Goal: Task Accomplishment & Management: Complete application form

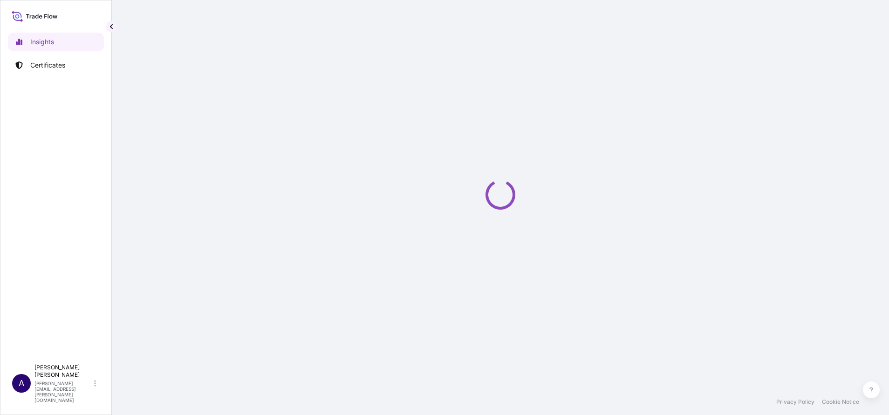
select select "2025"
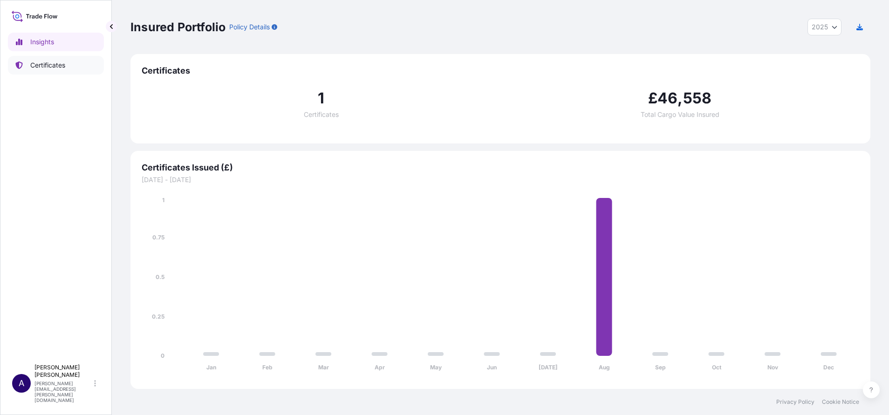
click at [62, 64] on p "Certificates" at bounding box center [47, 65] width 35 height 9
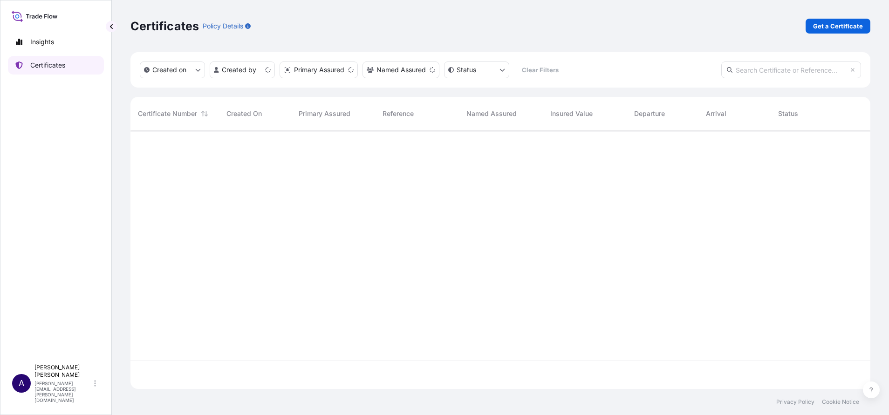
scroll to position [253, 729]
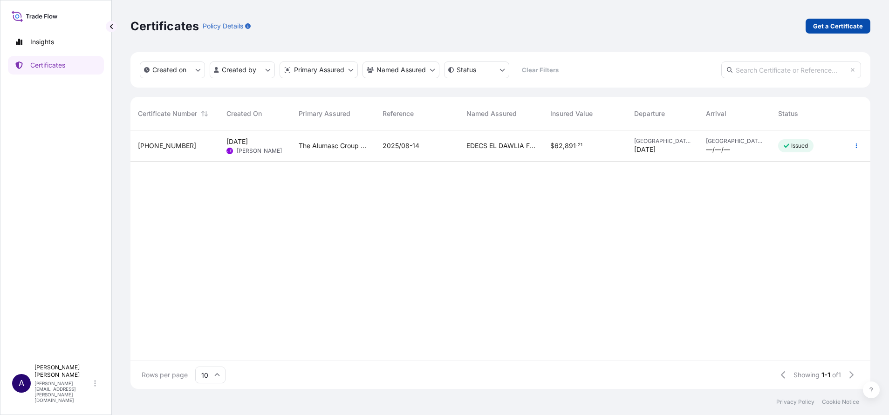
click at [830, 27] on p "Get a Certificate" at bounding box center [838, 25] width 50 height 9
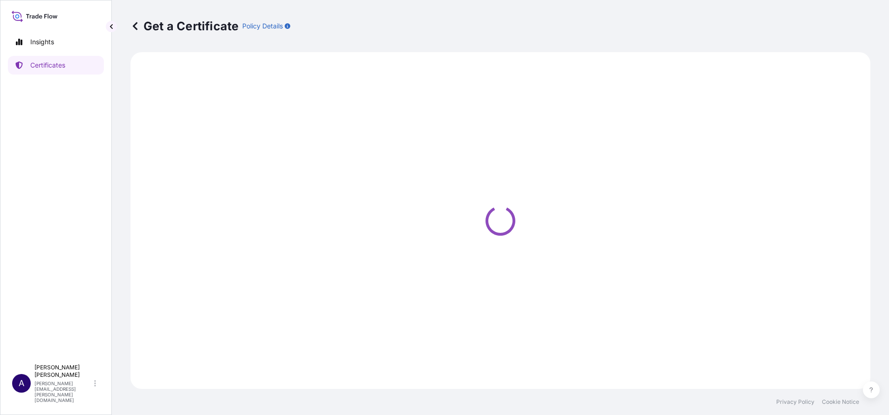
select select "Ocean Vessel"
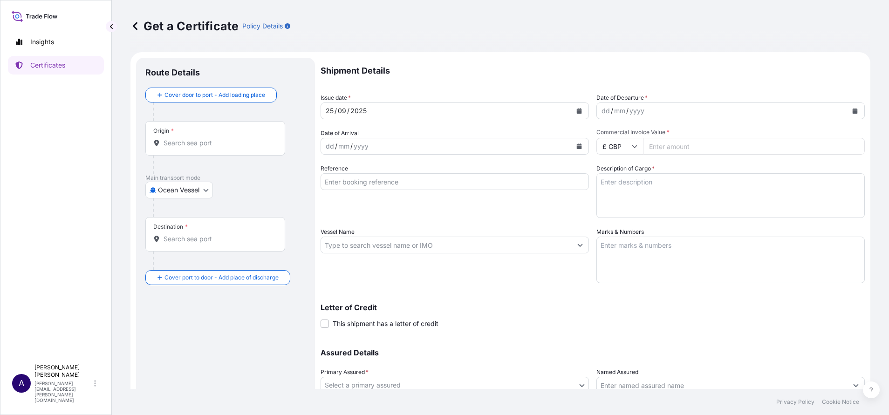
click at [229, 151] on div "Origin *" at bounding box center [215, 138] width 140 height 34
click at [229, 148] on input "Origin *" at bounding box center [219, 142] width 110 height 9
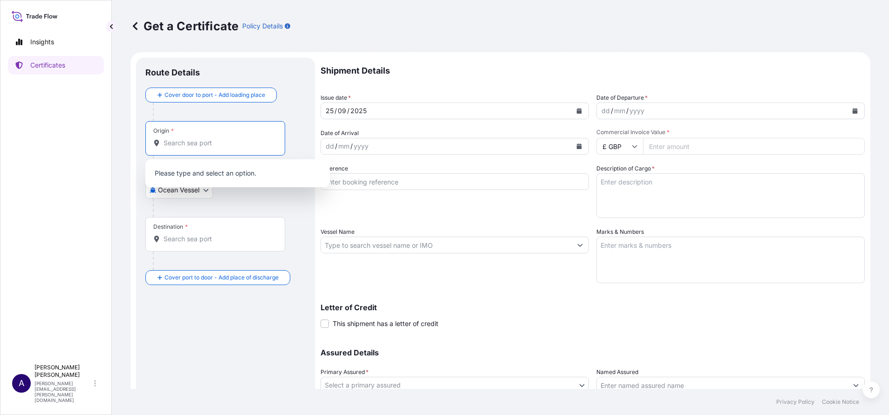
paste input "QINGDAO PORT"
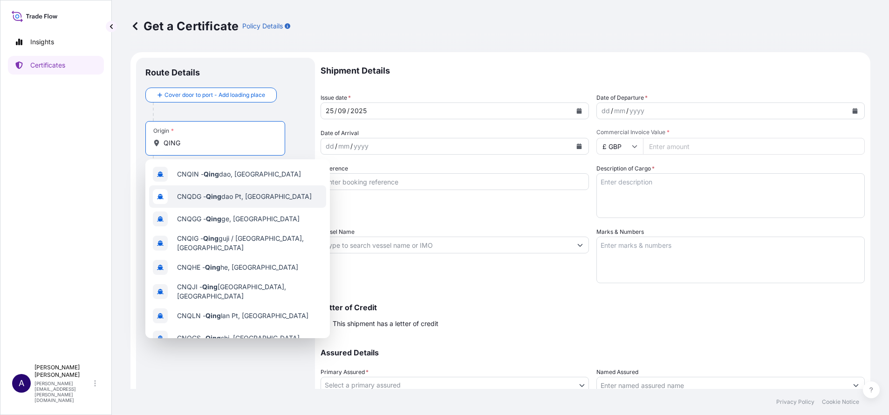
click at [218, 202] on div "CNQDG - Qing dao Pt, China" at bounding box center [237, 196] width 177 height 22
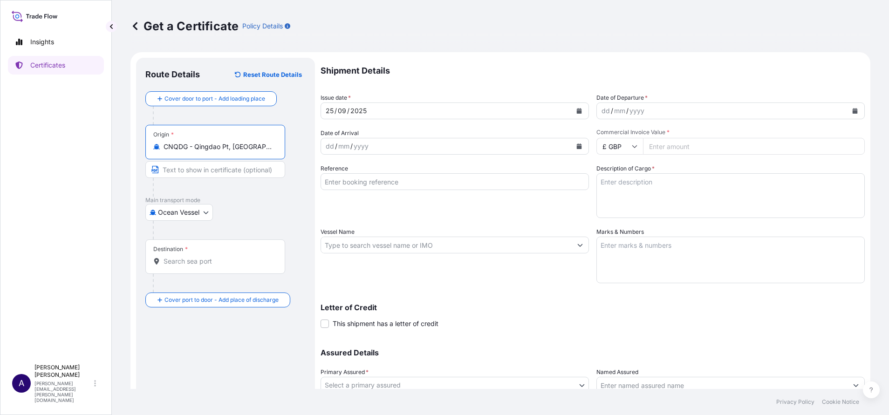
type input "CNQDG - Qingdao Pt, China"
click at [247, 170] on input "Text to appear on certificate" at bounding box center [215, 169] width 140 height 17
paste input "QINGDAO PORT"
type input "QINGDAO PORT, CHINA"
click at [217, 251] on div "Destination *" at bounding box center [215, 257] width 140 height 34
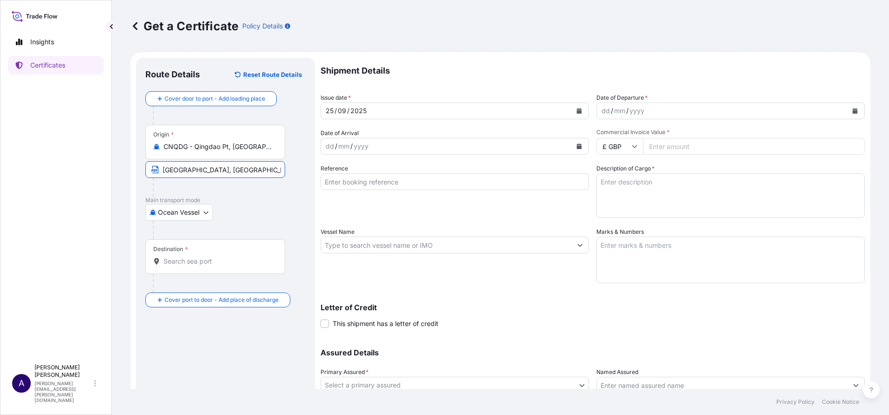
click at [217, 257] on input "Destination *" at bounding box center [219, 261] width 110 height 9
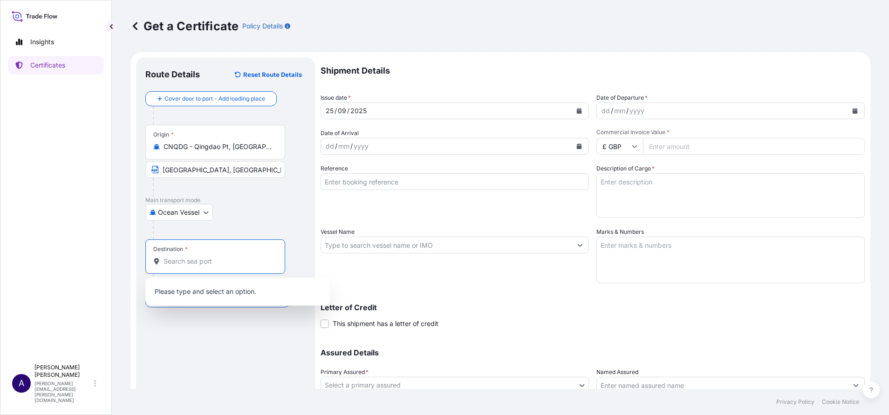
paste input "NHAVA SHEVA"
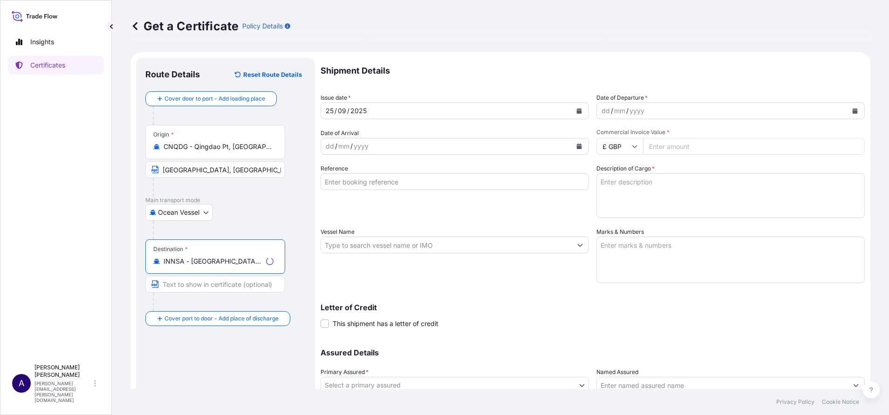
type input "INNSA - Nhava Sheva (Jawaharlal Nehru), India"
click at [208, 285] on input "Text to appear on certificate" at bounding box center [215, 284] width 140 height 17
paste input "NHAVA SHEVA"
type input "NHAVA SHEVA, INDIA"
click at [853, 112] on icon "Calendar" at bounding box center [855, 111] width 5 height 6
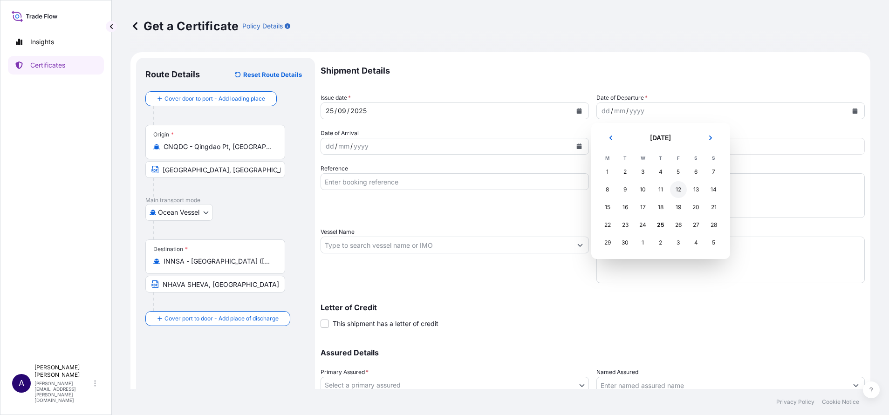
click at [681, 191] on div "12" at bounding box center [678, 189] width 17 height 17
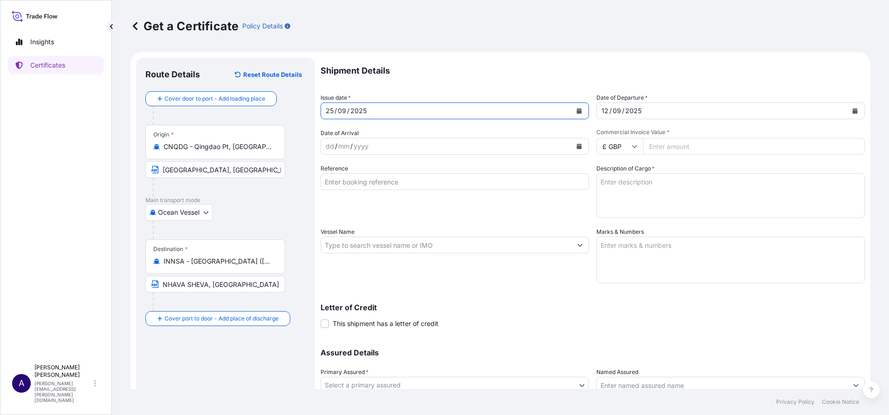
click at [574, 106] on button "Calendar" at bounding box center [579, 110] width 15 height 15
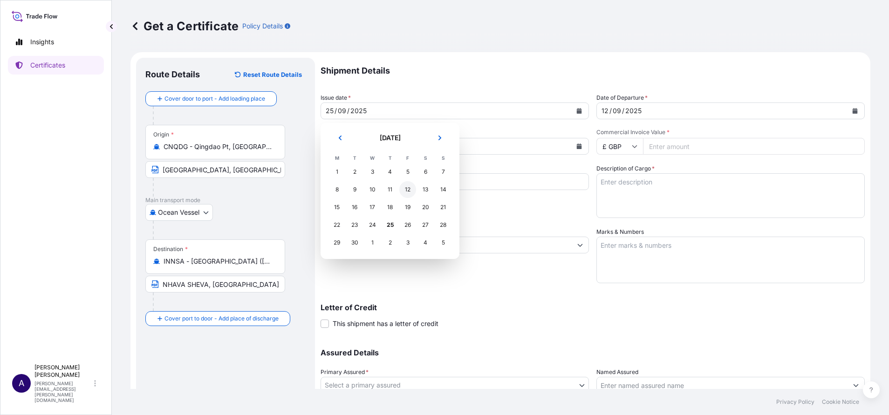
click at [406, 191] on div "12" at bounding box center [407, 189] width 17 height 17
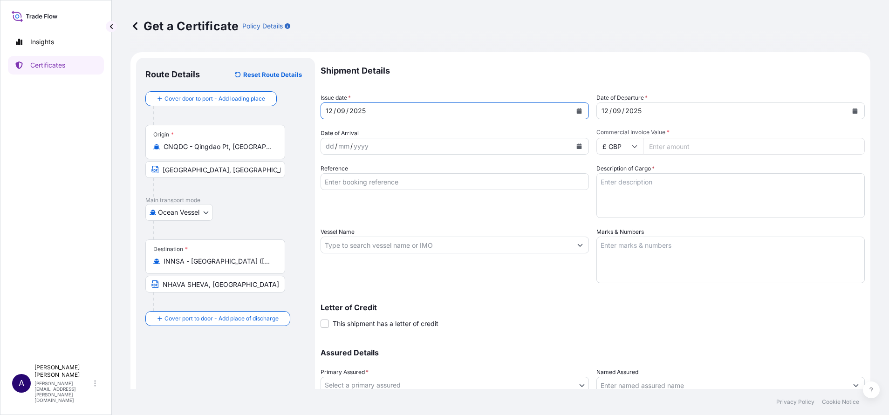
click at [632, 147] on icon at bounding box center [635, 147] width 6 height 6
click at [607, 220] on div "$ USD" at bounding box center [614, 211] width 39 height 18
type input "$ USD"
click at [690, 149] on input "Commercial Invoice Value *" at bounding box center [754, 146] width 222 height 17
paste input "94071.10"
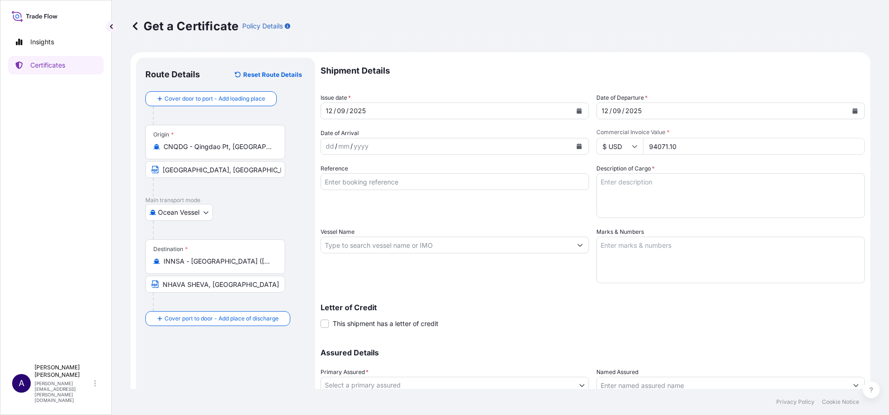
type input "94071.10"
click at [446, 184] on input "Reference" at bounding box center [455, 181] width 268 height 17
click at [645, 181] on textarea "Description of Cargo *" at bounding box center [730, 195] width 268 height 45
click at [627, 196] on textarea "Description of Cargo *" at bounding box center [730, 195] width 268 height 45
paste textarea "19 PALLETS STC DUCTILE IRON LIFT ASSIST MANHOLE COVERS AS PER PO NO.AICPL/HPP/2…"
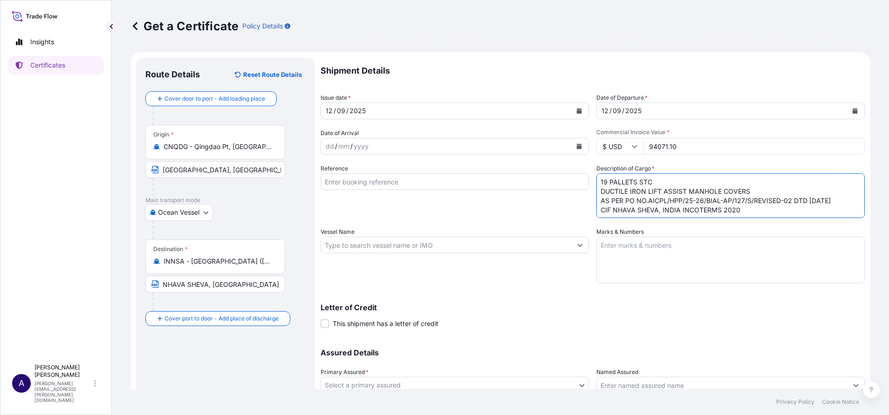
scroll to position [6, 0]
click at [655, 178] on textarea "19 PALLETS STC DUCTILE IRON LIFT ASSIST MANHOLE COVERS AS PER PO NO.AICPL/HPP/2…" at bounding box center [730, 195] width 268 height 45
type textarea "19 PALLETS STC DUCTILE IRON LIFT ASSIST MANHOLE COVERS AS PER PO NO.AICPL/HPP/2…"
click at [410, 249] on input "Vessel Name" at bounding box center [446, 245] width 251 height 17
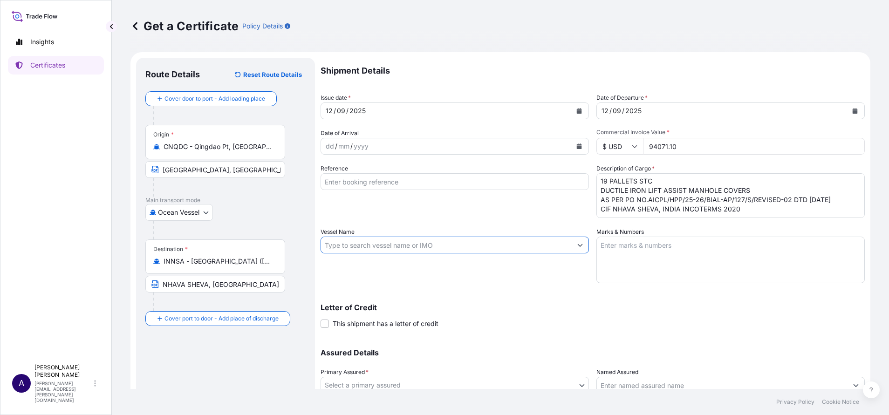
paste input "MAERSK KOWLOON"
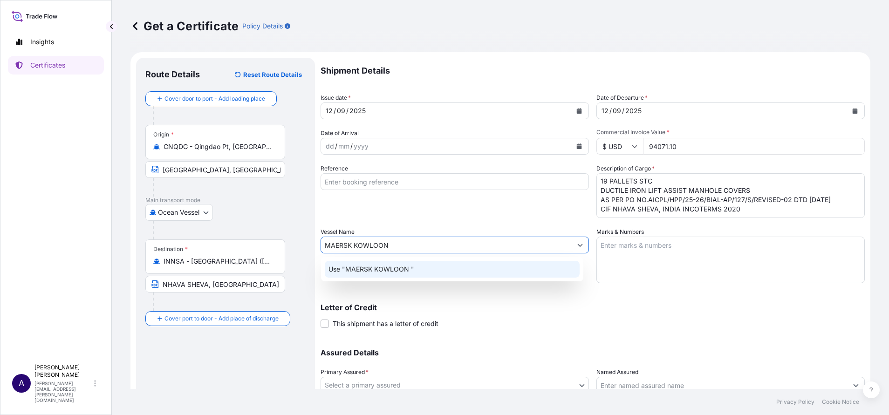
click at [371, 268] on p "Use "MAERSK KOWLOON "" at bounding box center [372, 269] width 86 height 9
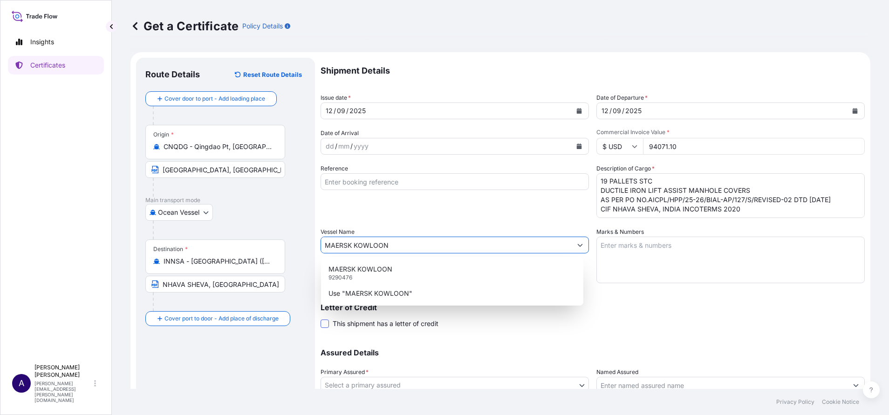
type input "MAERSK KOWLOON"
click at [322, 325] on span at bounding box center [325, 324] width 8 height 8
click at [321, 319] on input "This shipment has a letter of credit" at bounding box center [321, 319] width 0 height 0
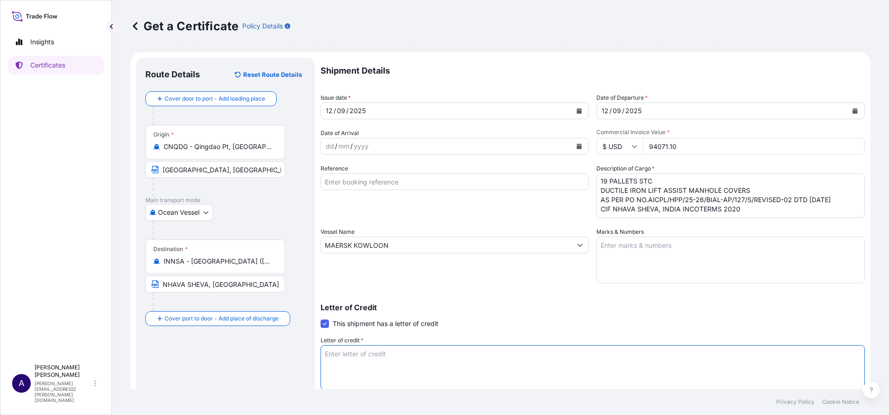
click at [346, 363] on textarea "Letter of credit *" at bounding box center [593, 367] width 544 height 45
paste textarea "DOCUMENTARY CREDIT NUMBER 1176IMLC32521 DATED 5 AUGUST 2025 COVERING INSTITUTE …"
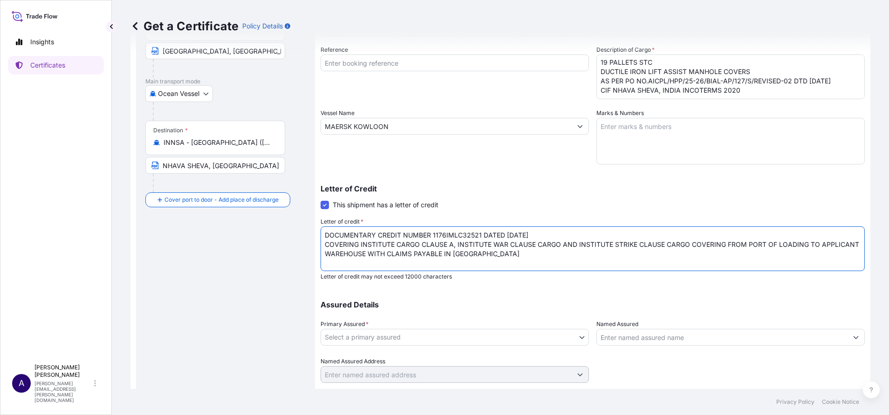
scroll to position [144, 0]
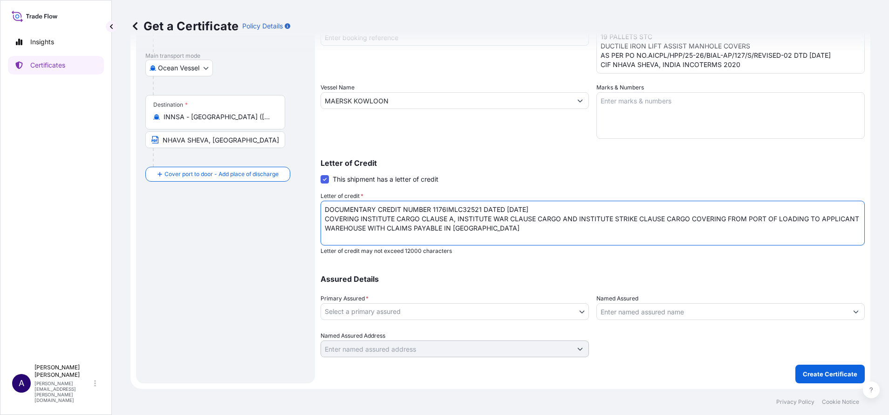
type textarea "DOCUMENTARY CREDIT NUMBER 1176IMLC32521 DATED 5 AUGUST 2025 COVERING INSTITUTE …"
click at [574, 311] on body "Insights Certificates A Allison Mincher allison.mincher@wtwco.com Get a Certifi…" at bounding box center [444, 207] width 889 height 415
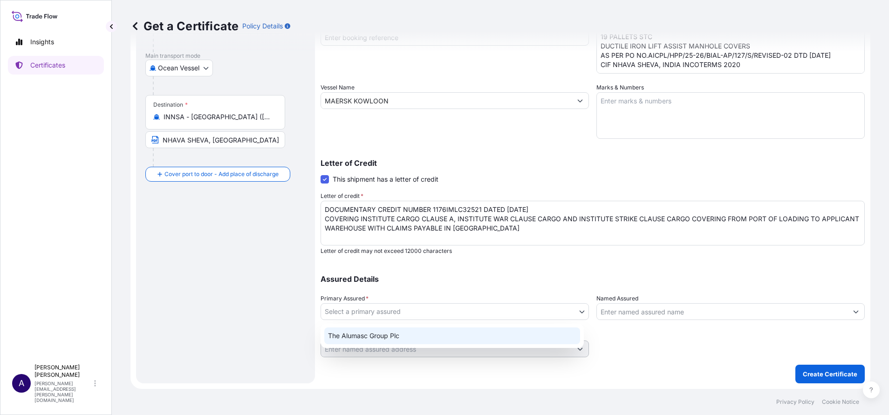
click at [378, 337] on div "The Alumasc Group Plc" at bounding box center [452, 336] width 256 height 17
select select "31430"
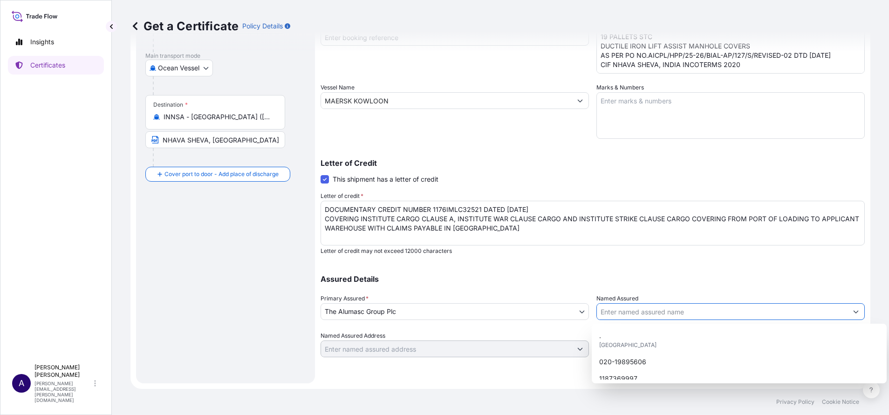
click at [782, 312] on input "Named Assured" at bounding box center [722, 311] width 251 height 17
paste input "M/S ALUMASC BUILDING PRODUCTS T/A GATIC"
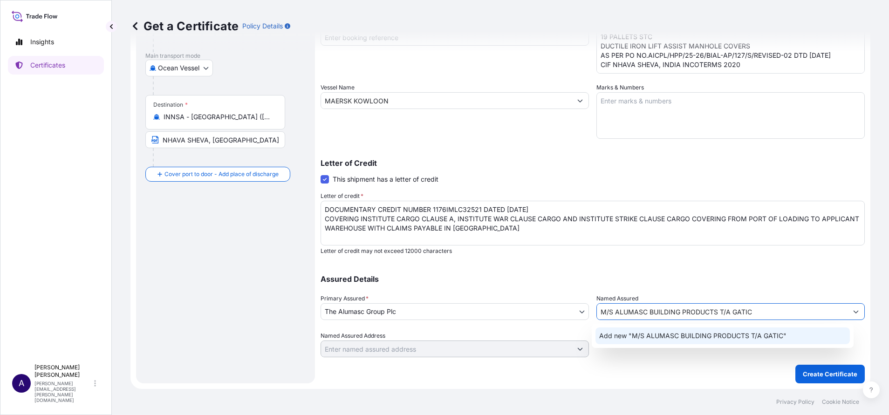
click at [678, 335] on span "Add new "M/S ALUMASC BUILDING PRODUCTS T/A GATIC"" at bounding box center [692, 335] width 187 height 9
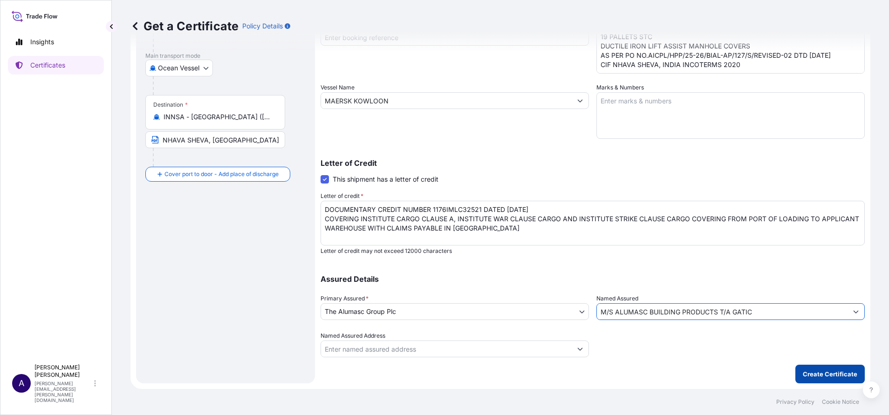
type input "M/S ALUMASC BUILDING PRODUCTS T/A GATIC"
click at [807, 373] on p "Create Certificate" at bounding box center [830, 374] width 55 height 9
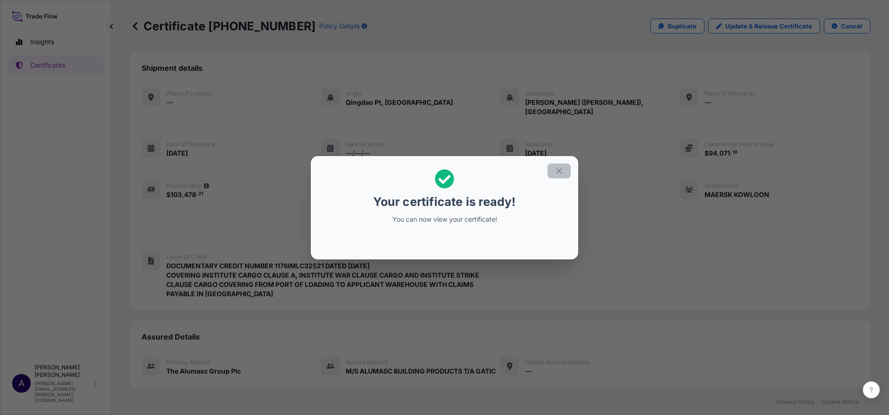
click at [563, 168] on button "button" at bounding box center [559, 171] width 23 height 15
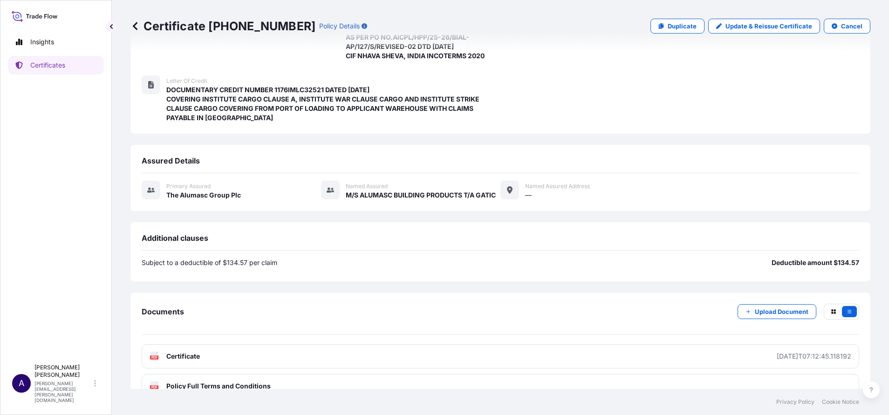
scroll to position [197, 0]
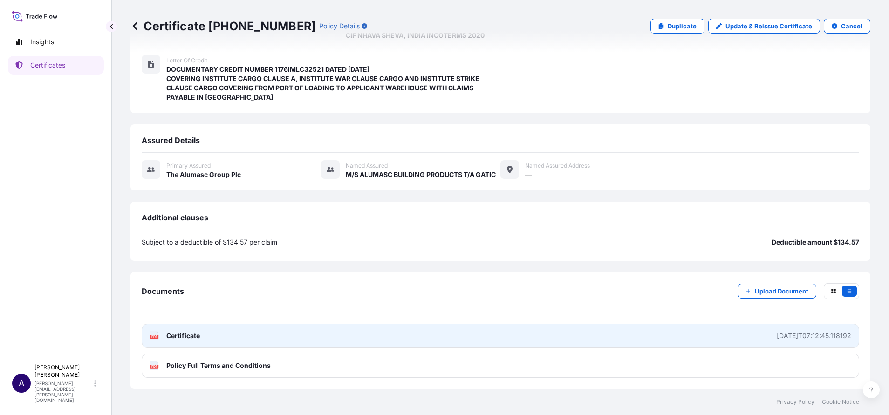
click at [812, 335] on div "2025-09-25T07:12:45.118192" at bounding box center [814, 335] width 75 height 9
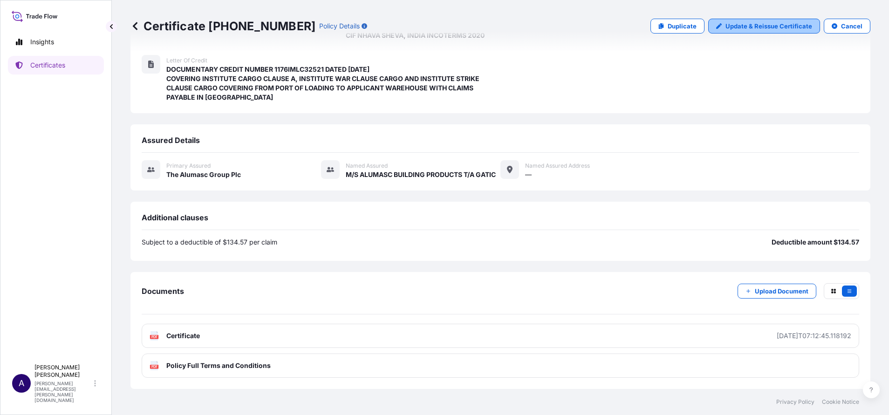
click at [748, 29] on p "Update & Reissue Certificate" at bounding box center [769, 25] width 87 height 9
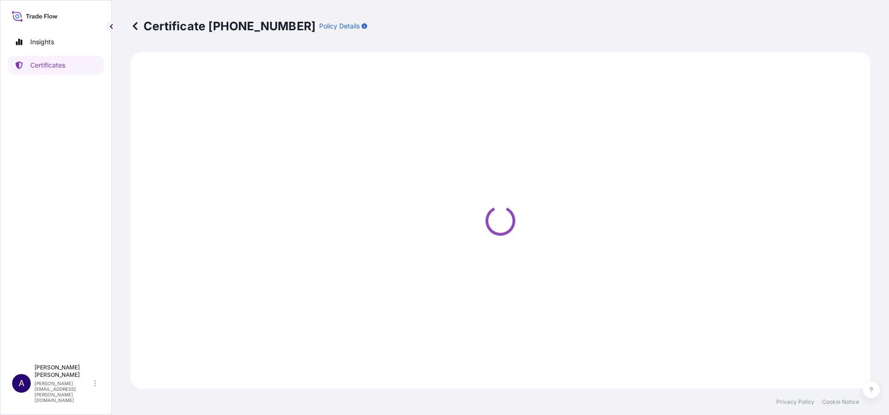
select select "Ocean Vessel"
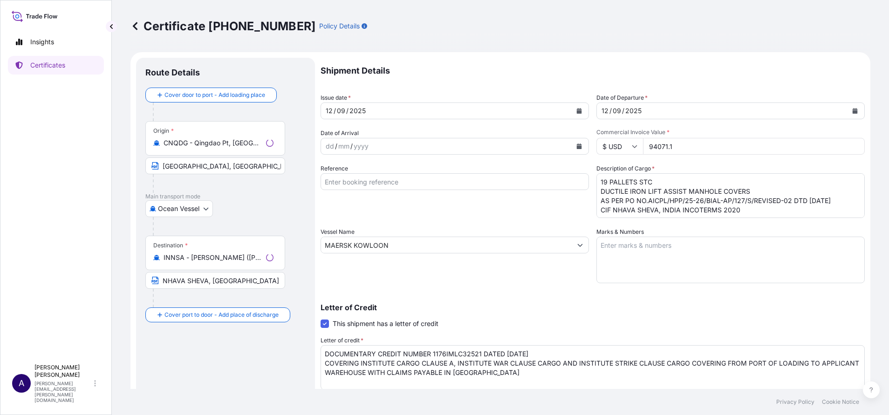
select select "31430"
click at [751, 191] on textarea "19 PALLETS STC DUCTILE IRON LIFT ASSIST MANHOLE COVERS AS PER PO NO.AICPL/HPP/2…" at bounding box center [730, 195] width 268 height 45
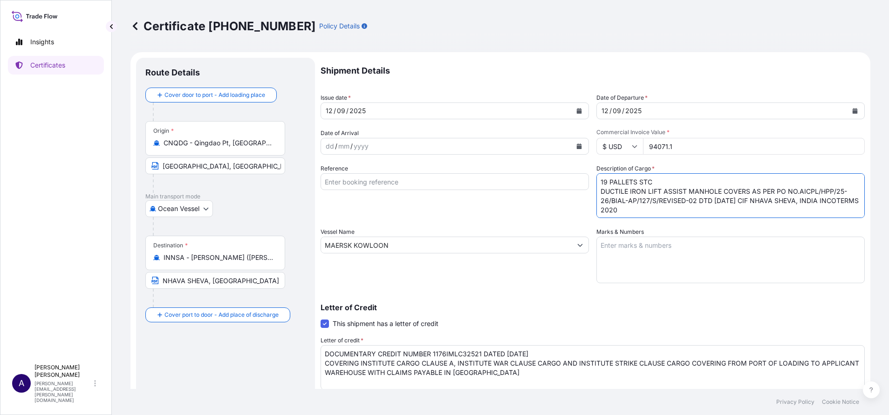
click at [605, 198] on textarea "19 PALLETS STC DUCTILE IRON LIFT ASSIST MANHOLE COVERS AS PER PO NO.AICPL/HPP/2…" at bounding box center [730, 195] width 268 height 45
drag, startPoint x: 702, startPoint y: 211, endPoint x: 592, endPoint y: 172, distance: 117.0
click at [596, 172] on div "Description of Cargo * 19 PALLETS STC DUCTILE IRON LIFT ASSIST MANHOLE COVERS A…" at bounding box center [730, 191] width 268 height 54
paste textarea
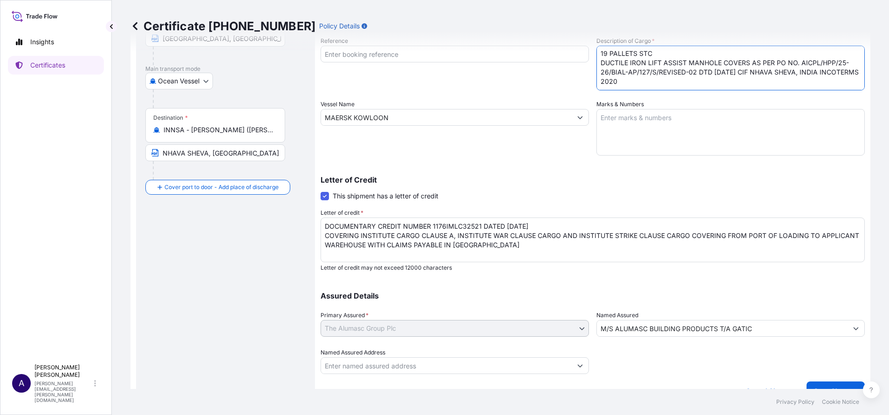
scroll to position [140, 0]
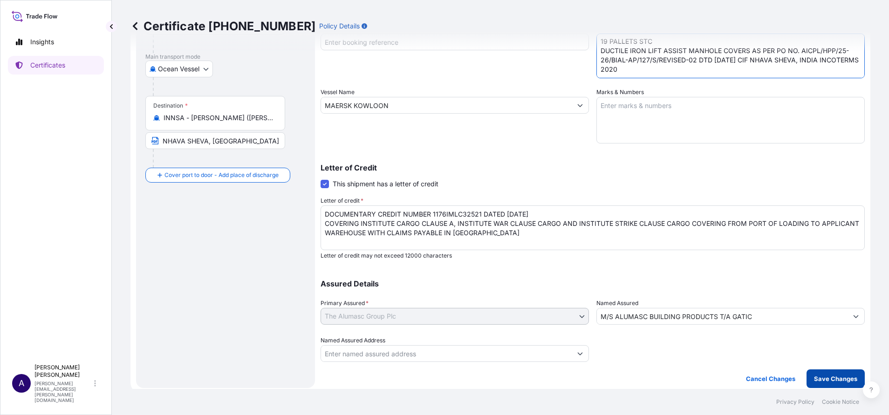
type textarea "19 PALLETS STC DUCTILE IRON LIFT ASSIST MANHOLE COVERS AS PER PO NO. AICPL/HPP/…"
click at [812, 387] on button "Save Changes" at bounding box center [836, 379] width 58 height 19
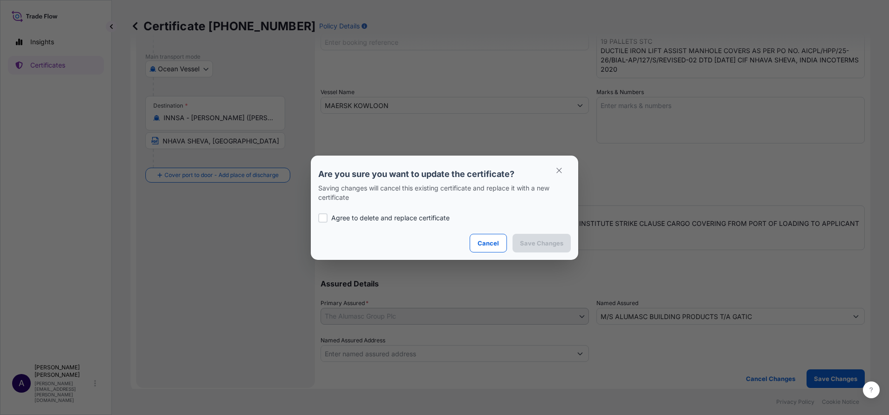
click at [320, 218] on div at bounding box center [322, 217] width 9 height 9
checkbox input "true"
click at [533, 245] on p "Save Changes" at bounding box center [541, 243] width 43 height 9
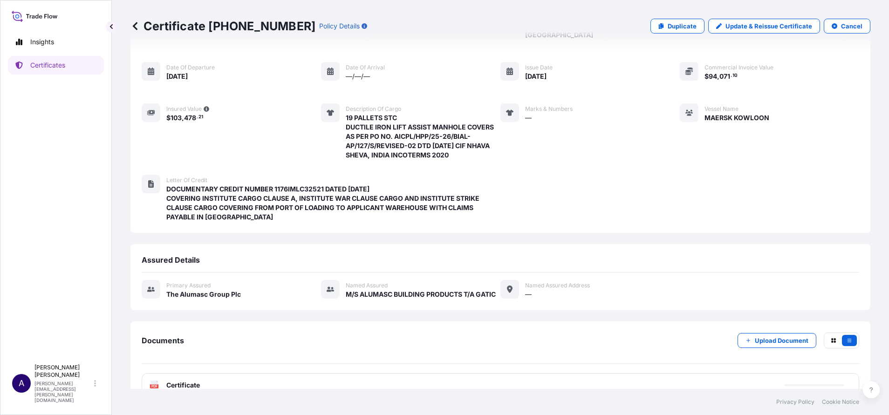
scroll to position [126, 0]
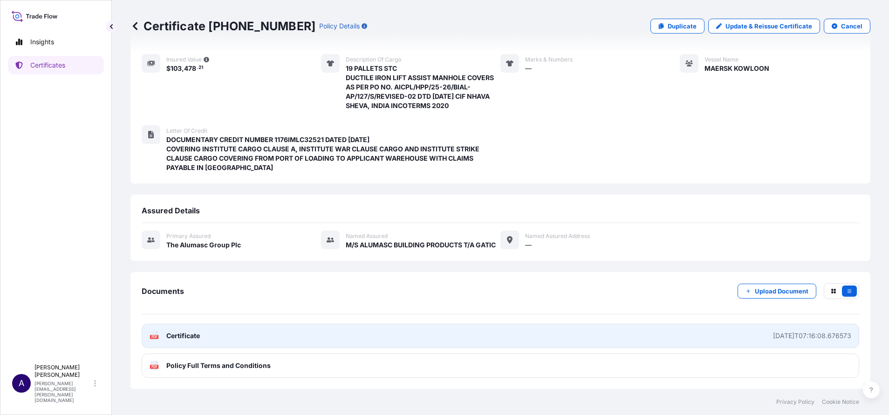
click at [794, 334] on div "2025-09-25T07:16:08.676573" at bounding box center [812, 335] width 78 height 9
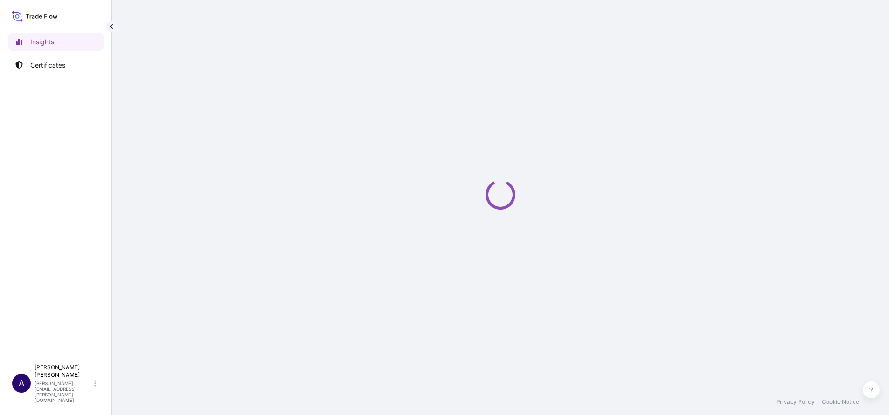
select select "2025"
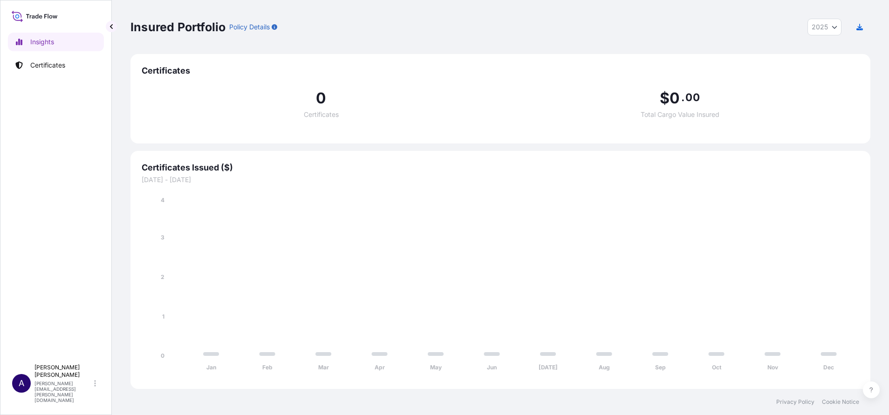
click at [298, 23] on div "Insured Portfolio Policy Details 2025 2025 2024 2023 2022" at bounding box center [500, 27] width 740 height 17
click at [62, 61] on p "Certificates" at bounding box center [47, 65] width 35 height 9
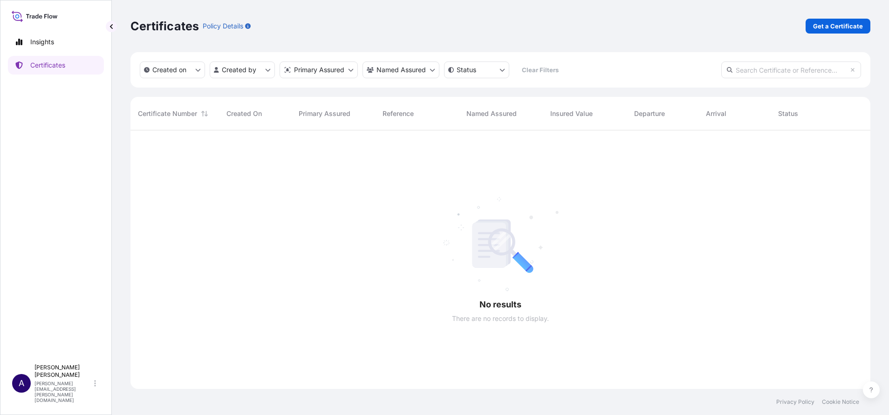
scroll to position [281, 729]
click at [838, 22] on p "Get a Certificate" at bounding box center [838, 25] width 50 height 9
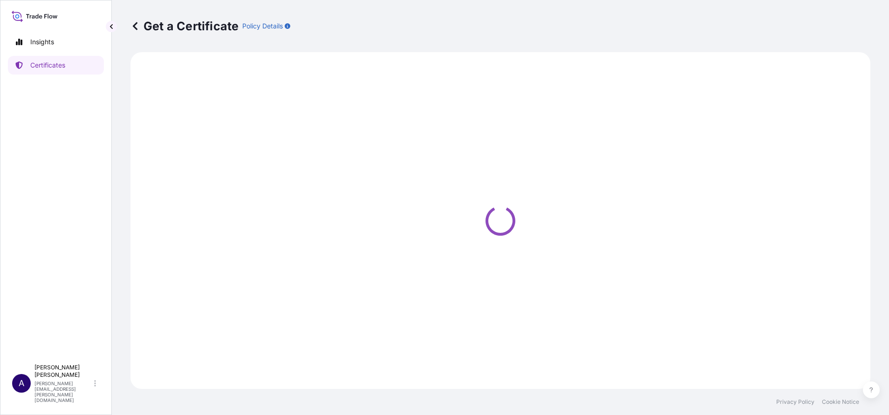
select select "Sea"
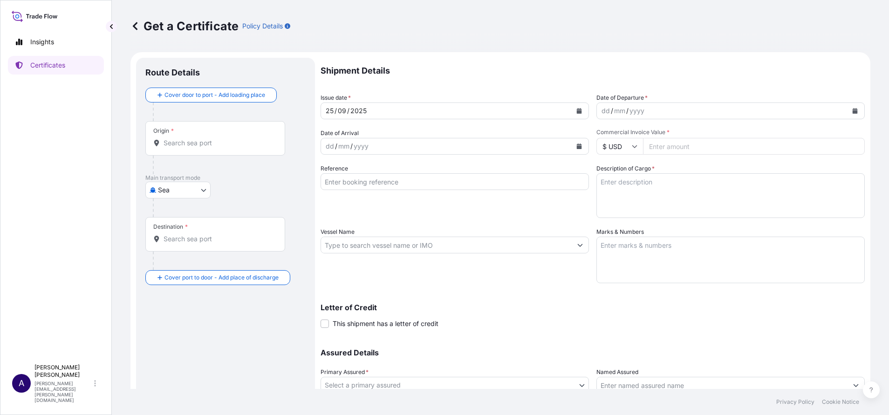
click at [227, 143] on input "Origin *" at bounding box center [219, 142] width 110 height 9
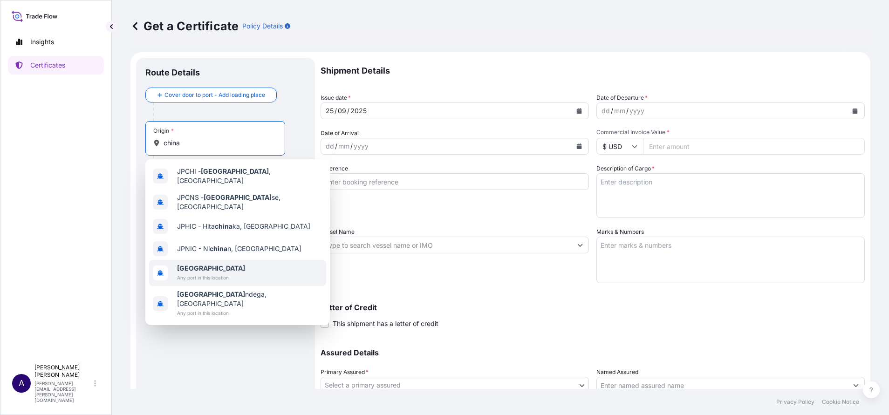
click at [210, 273] on span "Any port in this location" at bounding box center [211, 277] width 68 height 9
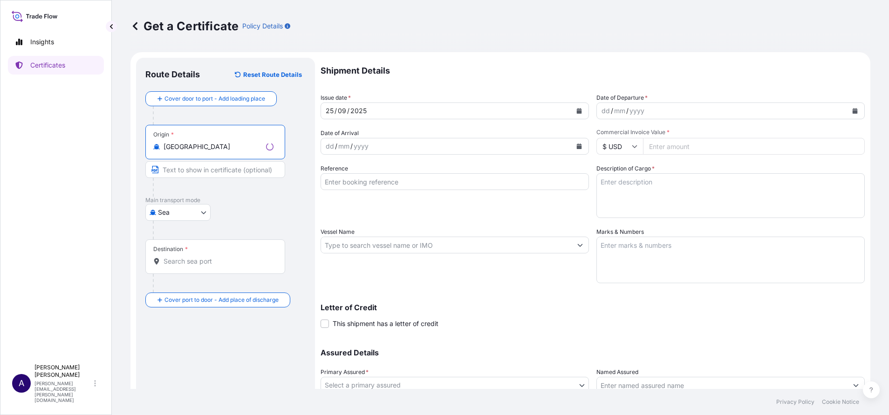
type input "China"
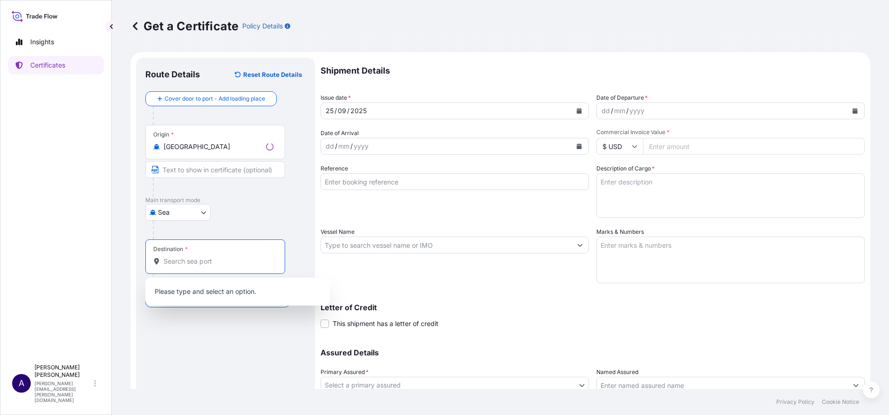
click at [204, 263] on input "Destination *" at bounding box center [219, 261] width 110 height 9
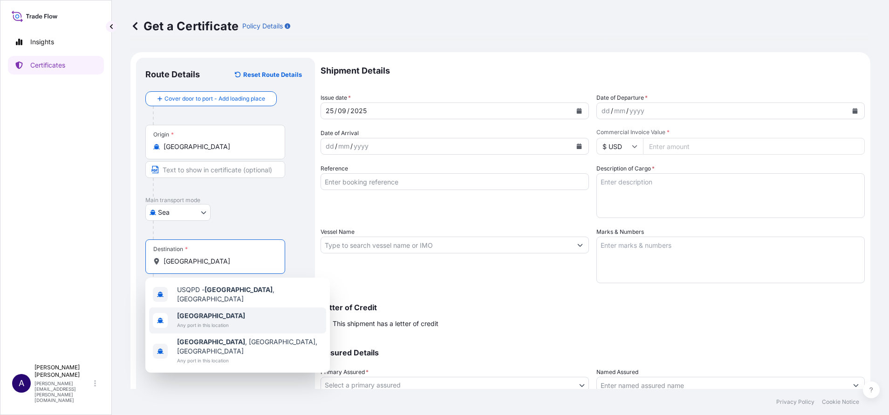
click at [183, 312] on b "Poland" at bounding box center [211, 316] width 68 height 8
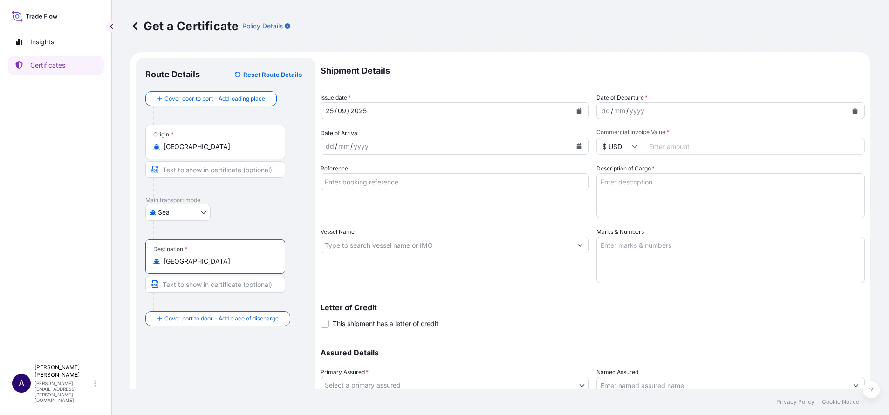
type input "Poland"
click at [853, 111] on icon "Calendar" at bounding box center [855, 111] width 5 height 6
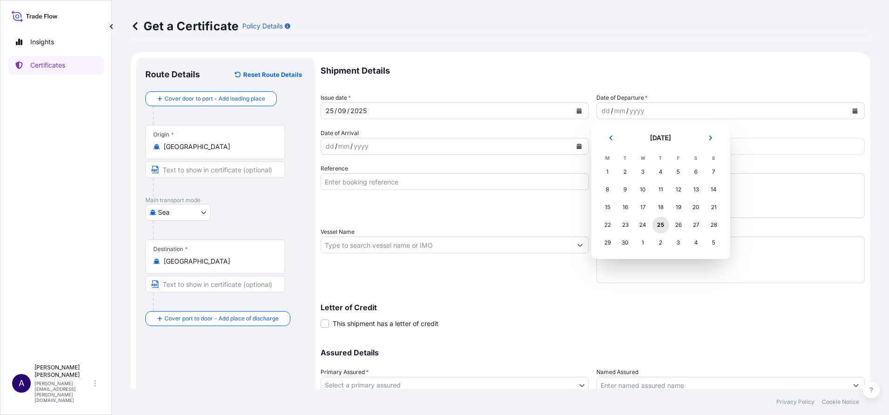
click at [661, 226] on div "25" at bounding box center [660, 225] width 17 height 17
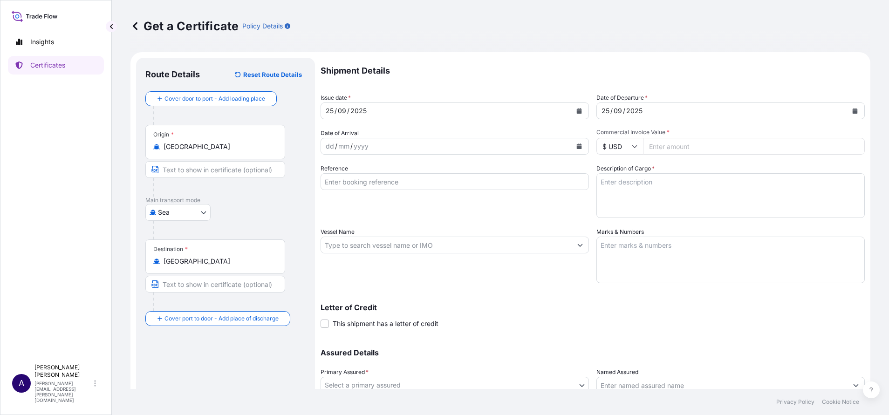
click at [694, 150] on input "Commercial Invoice Value *" at bounding box center [754, 146] width 222 height 17
type input "1000"
click at [519, 184] on input "Reference" at bounding box center [455, 181] width 268 height 17
type input "wtw test"
click at [662, 200] on textarea "Description of Cargo *" at bounding box center [730, 195] width 268 height 45
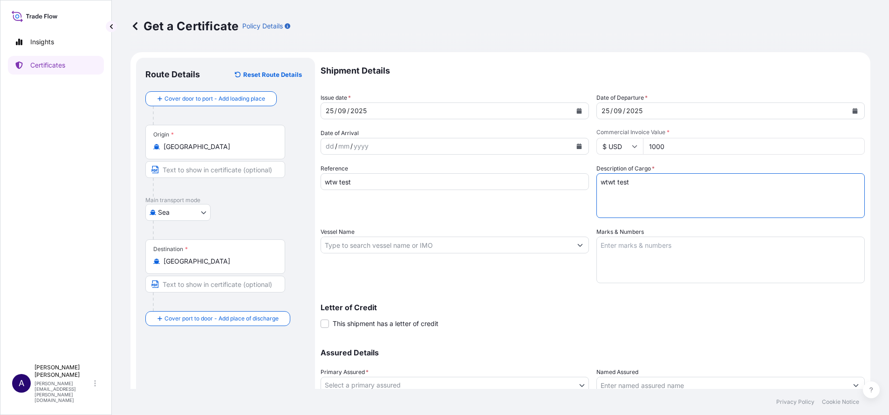
scroll to position [74, 0]
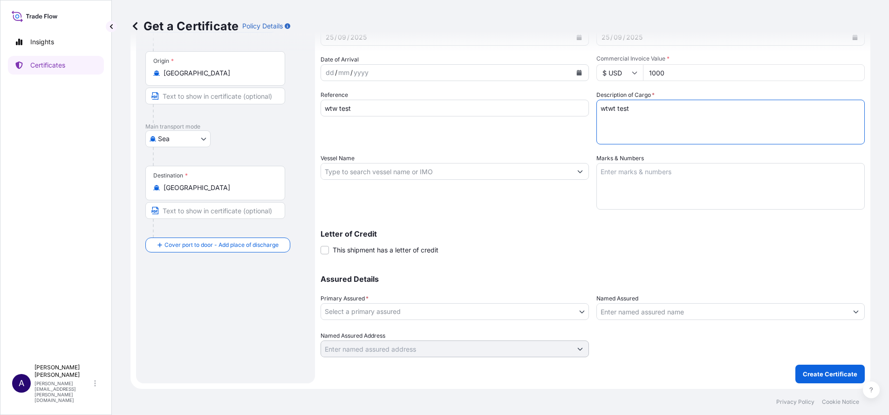
type textarea "wtwt test"
click at [576, 315] on body "Insights Certificates A Allison Mincher allison.mincher@wtwco.com Get a Certifi…" at bounding box center [444, 207] width 889 height 415
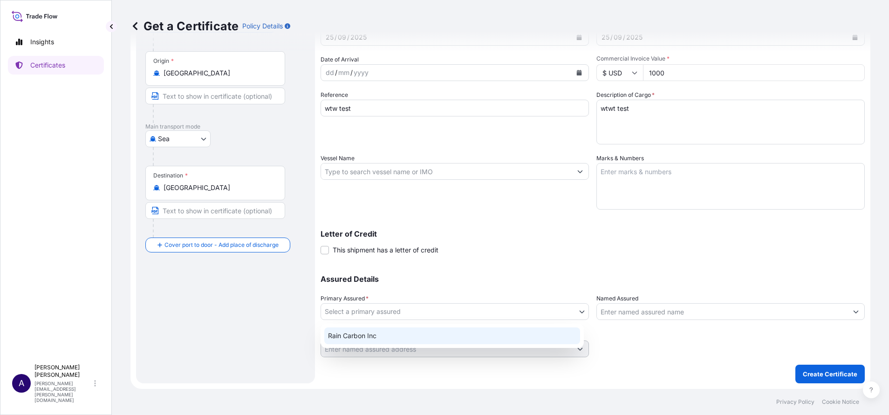
click at [354, 333] on div "Rain Carbon Inc" at bounding box center [452, 336] width 256 height 17
select select "32209"
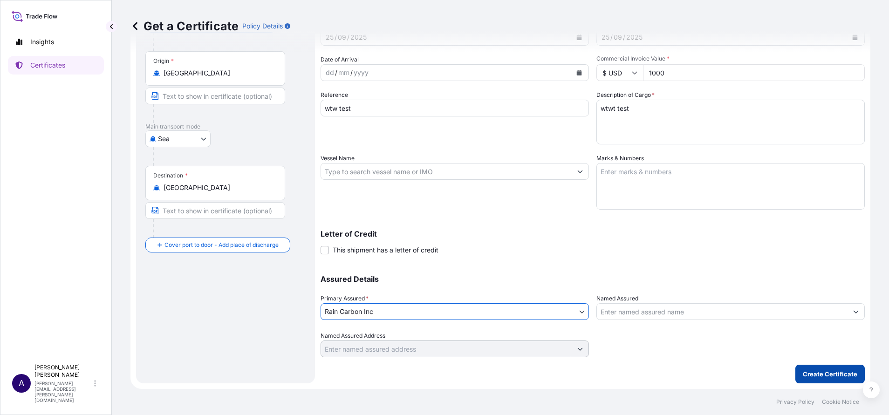
click at [813, 368] on button "Create Certificate" at bounding box center [829, 374] width 69 height 19
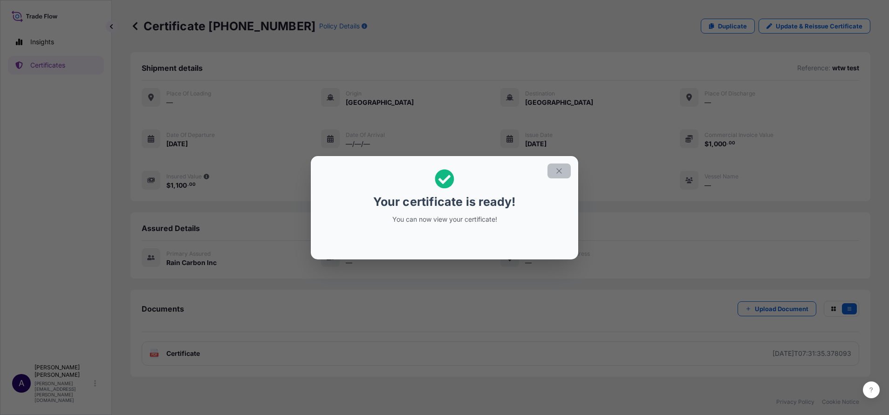
click at [561, 169] on icon "button" at bounding box center [558, 170] width 5 height 5
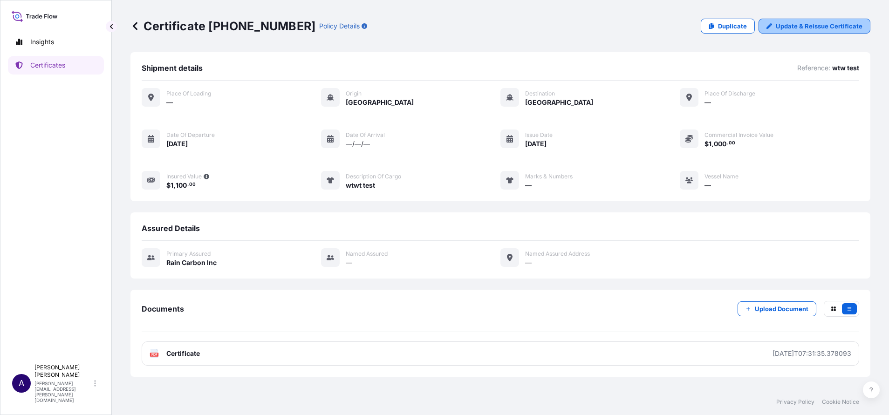
click at [815, 27] on p "Update & Reissue Certificate" at bounding box center [819, 25] width 87 height 9
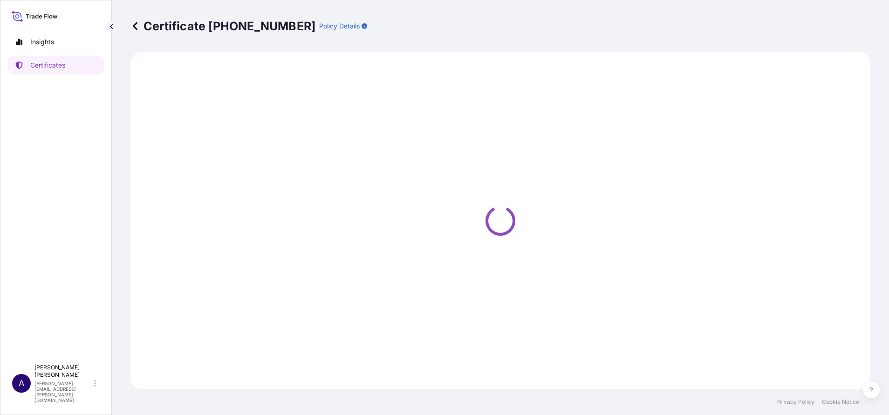
select select "Sea"
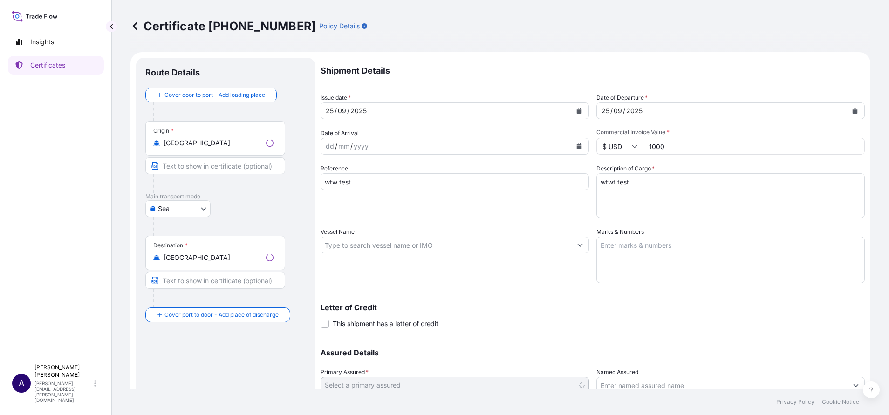
select select "32209"
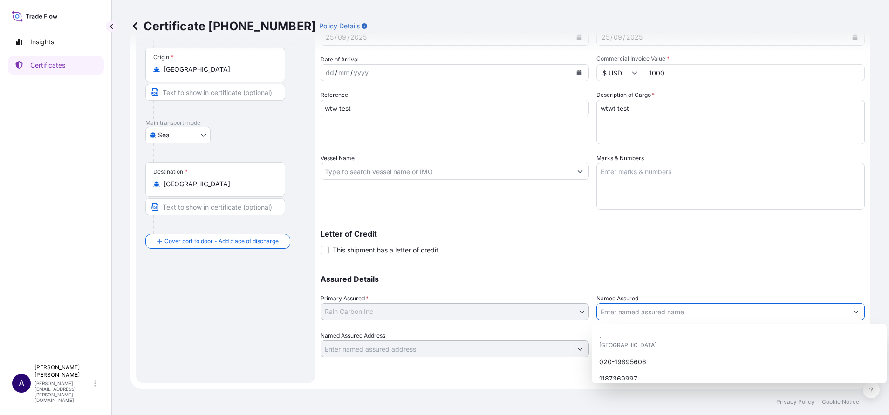
click at [853, 311] on icon "Show suggestions" at bounding box center [856, 312] width 6 height 6
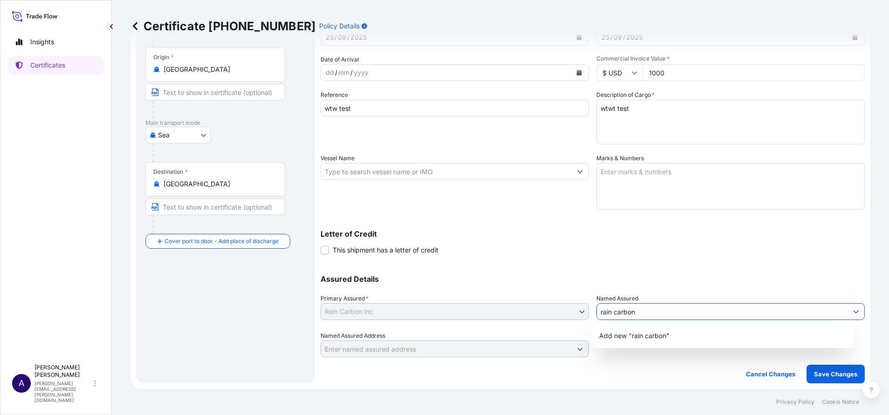
type input "rain carbon"
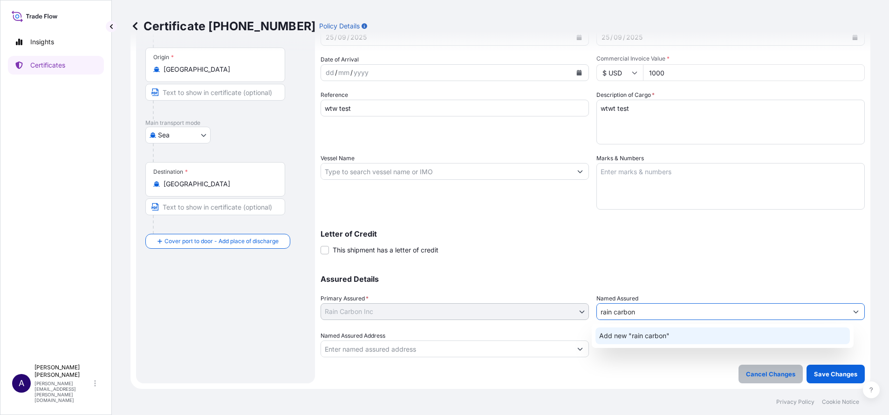
click at [754, 374] on p "Cancel Changes" at bounding box center [770, 374] width 49 height 9
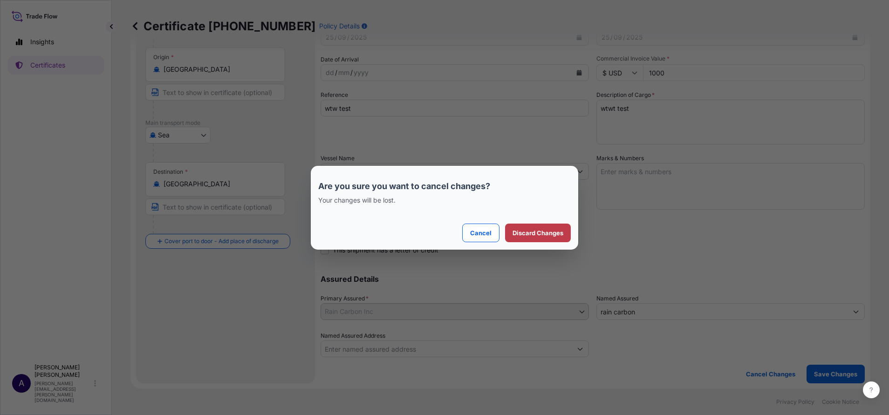
select select "Sea"
select select "32209"
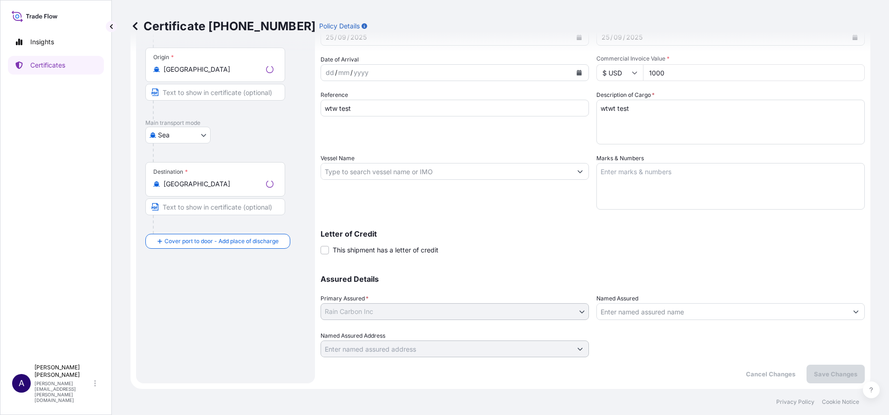
scroll to position [0, 0]
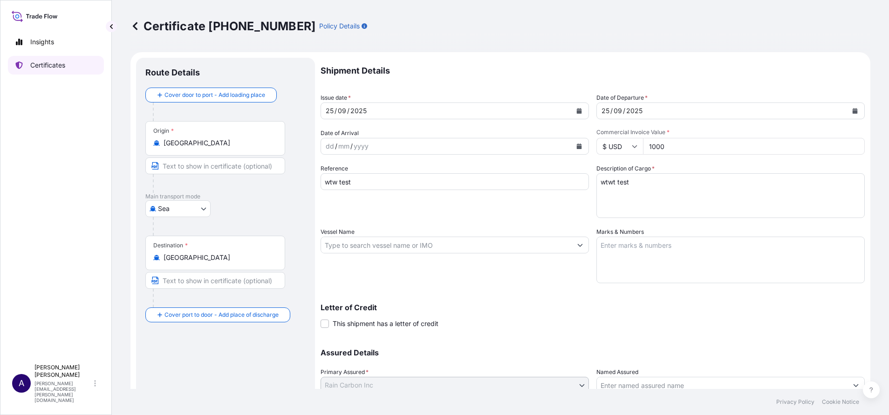
click at [49, 64] on p "Certificates" at bounding box center [47, 65] width 35 height 9
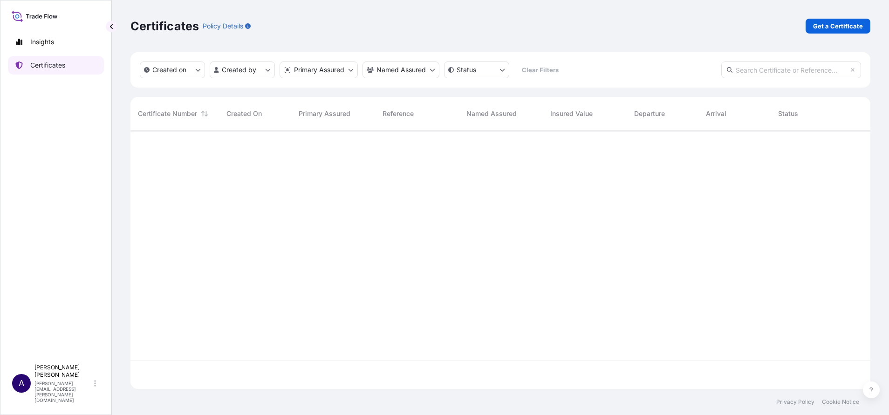
scroll to position [253, 729]
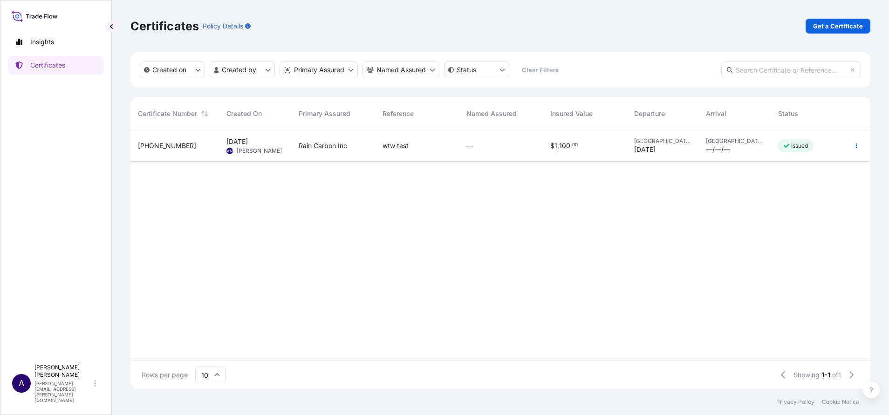
click at [151, 143] on span "32209-1-1" at bounding box center [167, 145] width 58 height 9
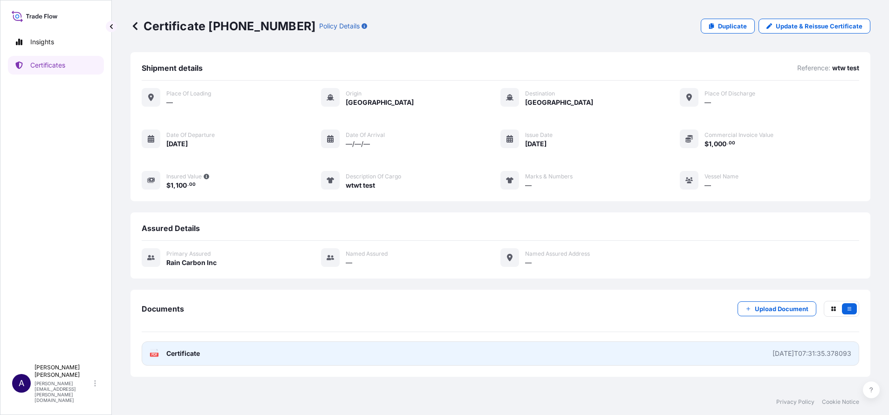
click at [795, 351] on div "2025-09-25T07:31:35.378093" at bounding box center [812, 353] width 79 height 9
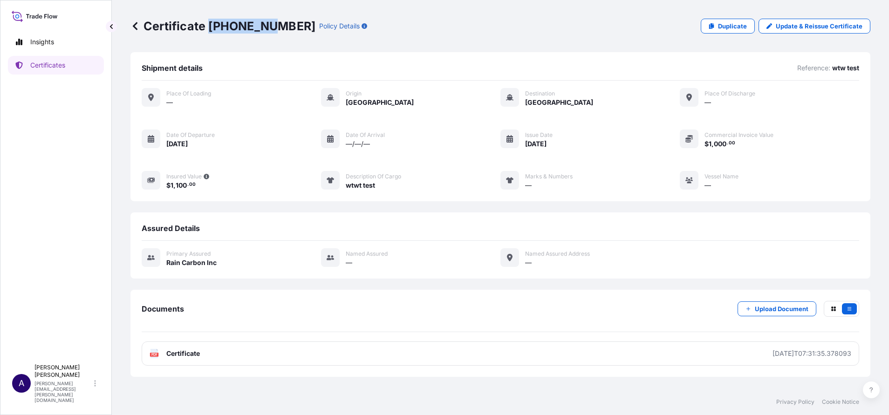
drag, startPoint x: 267, startPoint y: 27, endPoint x: 212, endPoint y: 25, distance: 55.0
click at [212, 25] on p "Certificate 32209-1-1" at bounding box center [222, 26] width 185 height 15
copy p "32209-1-1"
